Goal: Navigation & Orientation: Find specific page/section

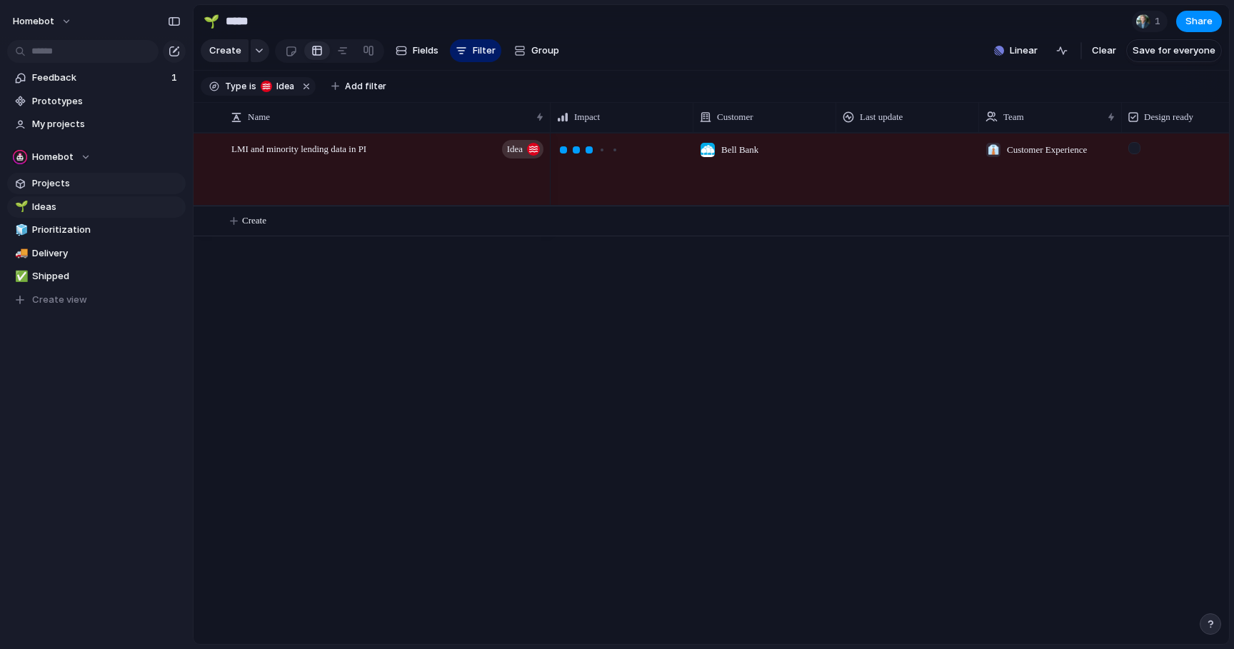
click at [73, 180] on span "Projects" at bounding box center [106, 183] width 149 height 14
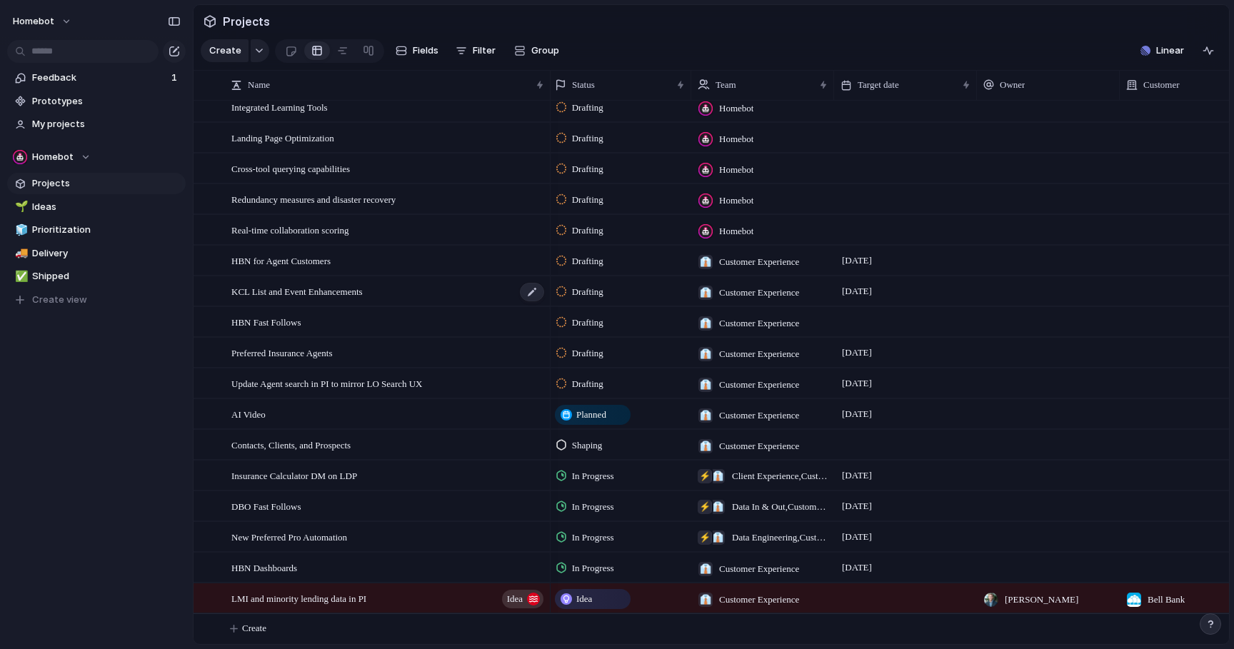
click at [291, 288] on span "KCL List and Event Enhancements" at bounding box center [296, 291] width 131 height 16
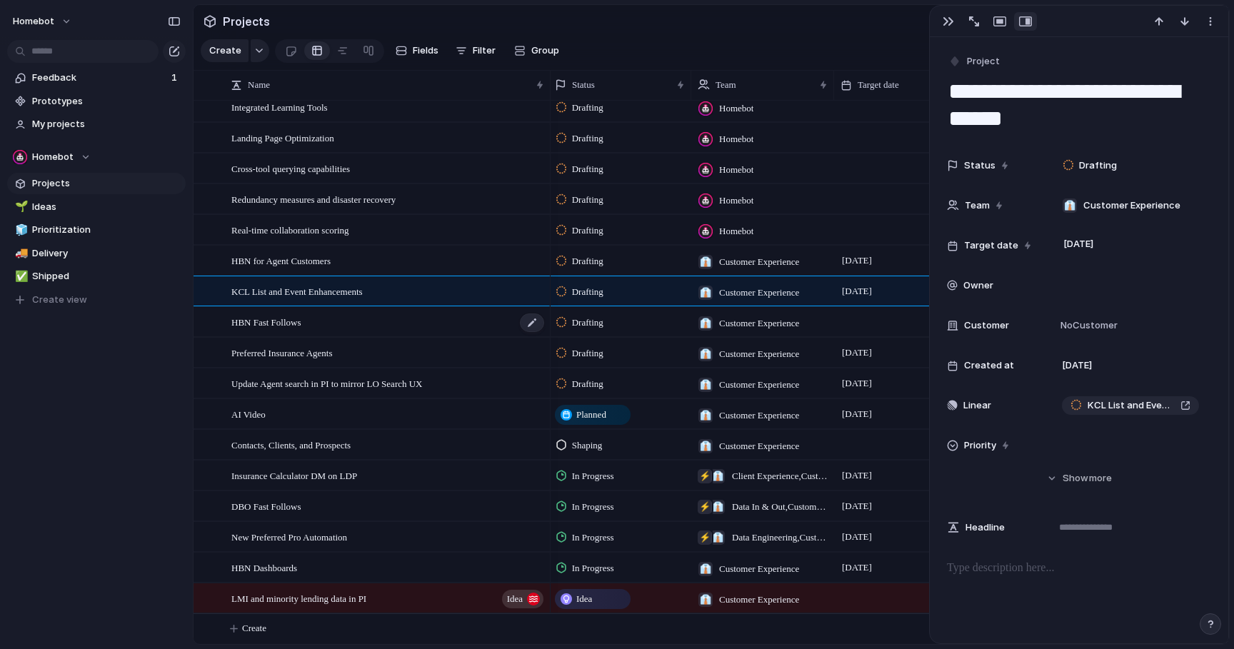
click at [294, 314] on span "HBN Fast Follows" at bounding box center [266, 322] width 70 height 16
